Goal: Task Accomplishment & Management: Use online tool/utility

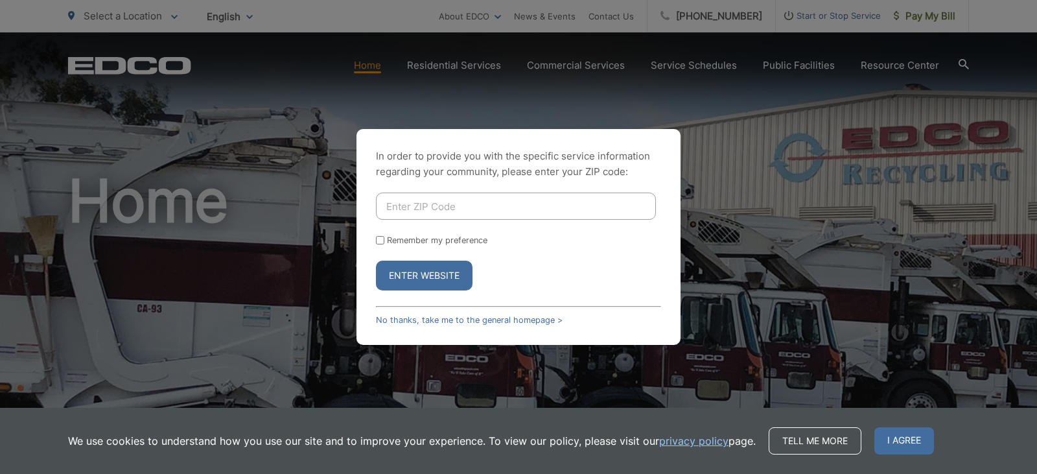
click at [442, 208] on input "Enter ZIP Code" at bounding box center [516, 205] width 280 height 27
type input "91950"
click at [376, 261] on button "Enter Website" at bounding box center [424, 276] width 97 height 30
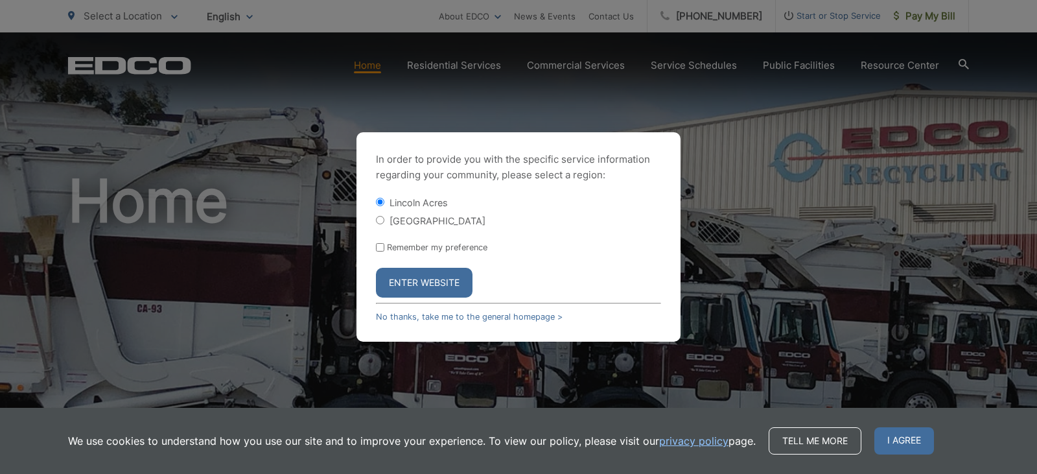
click at [422, 296] on button "Enter Website" at bounding box center [424, 283] width 97 height 30
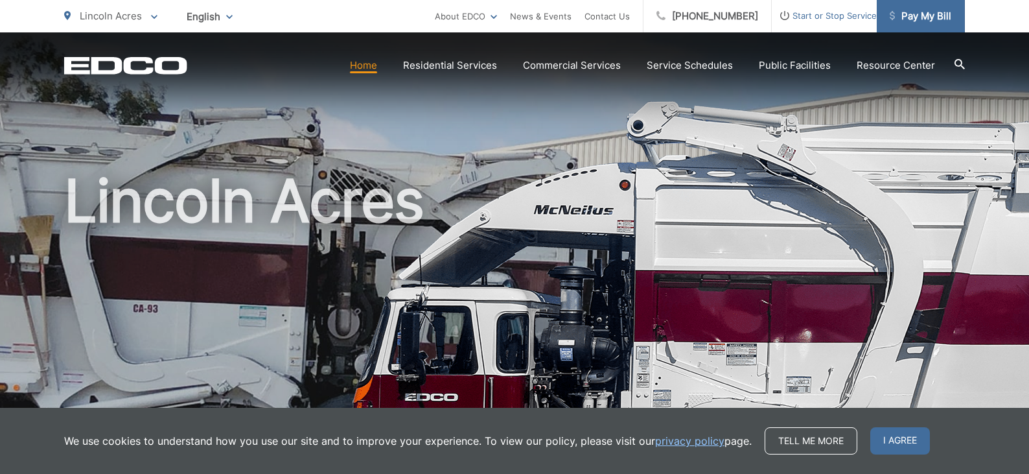
click at [934, 21] on span "Pay My Bill" at bounding box center [921, 16] width 62 height 16
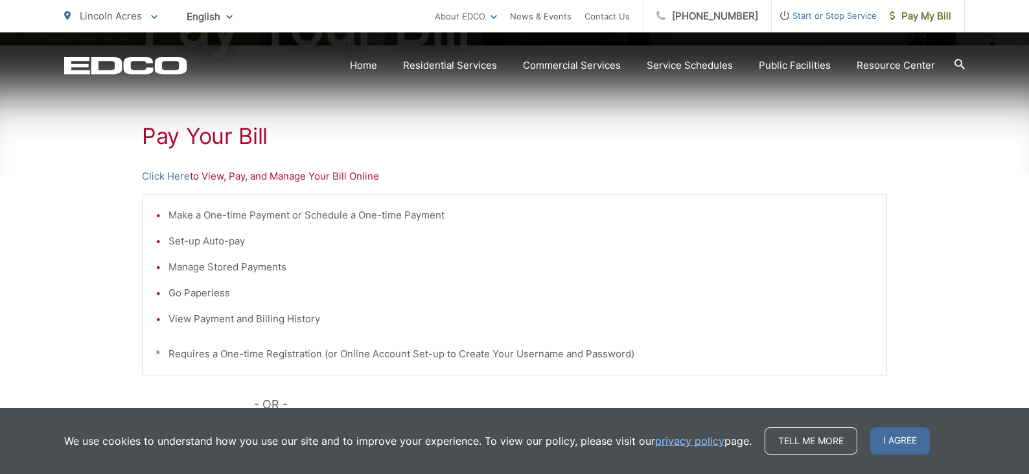
scroll to position [259, 0]
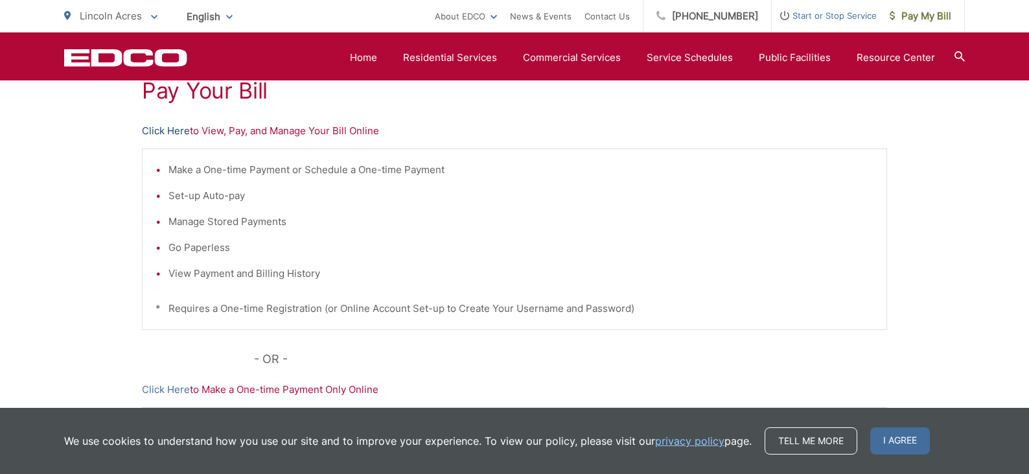
click at [165, 133] on link "Click Here" at bounding box center [166, 131] width 48 height 16
